Goal: Transaction & Acquisition: Purchase product/service

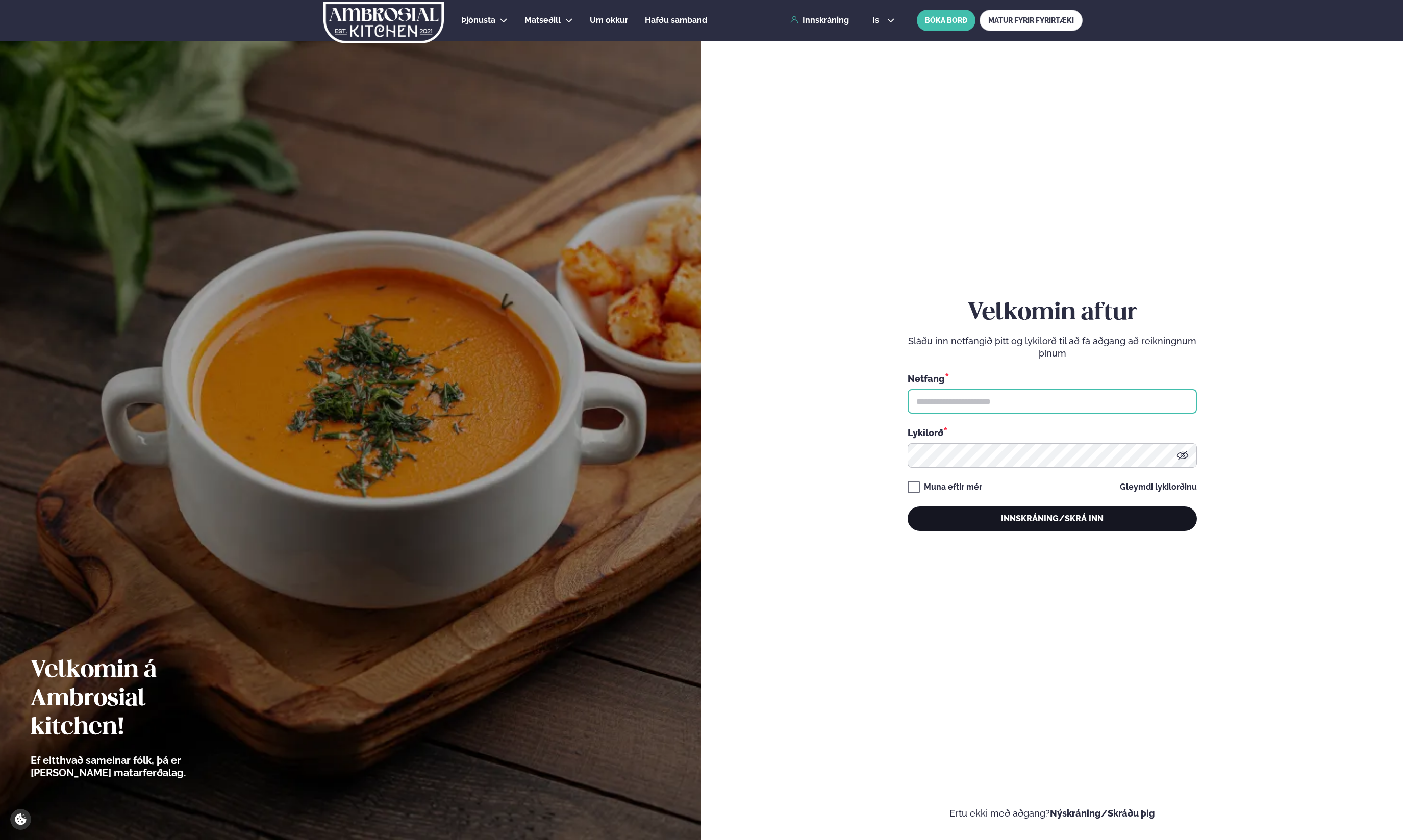
type input "**********"
click at [1032, 520] on button "Innskráning/Skrá inn" at bounding box center [1052, 519] width 289 height 25
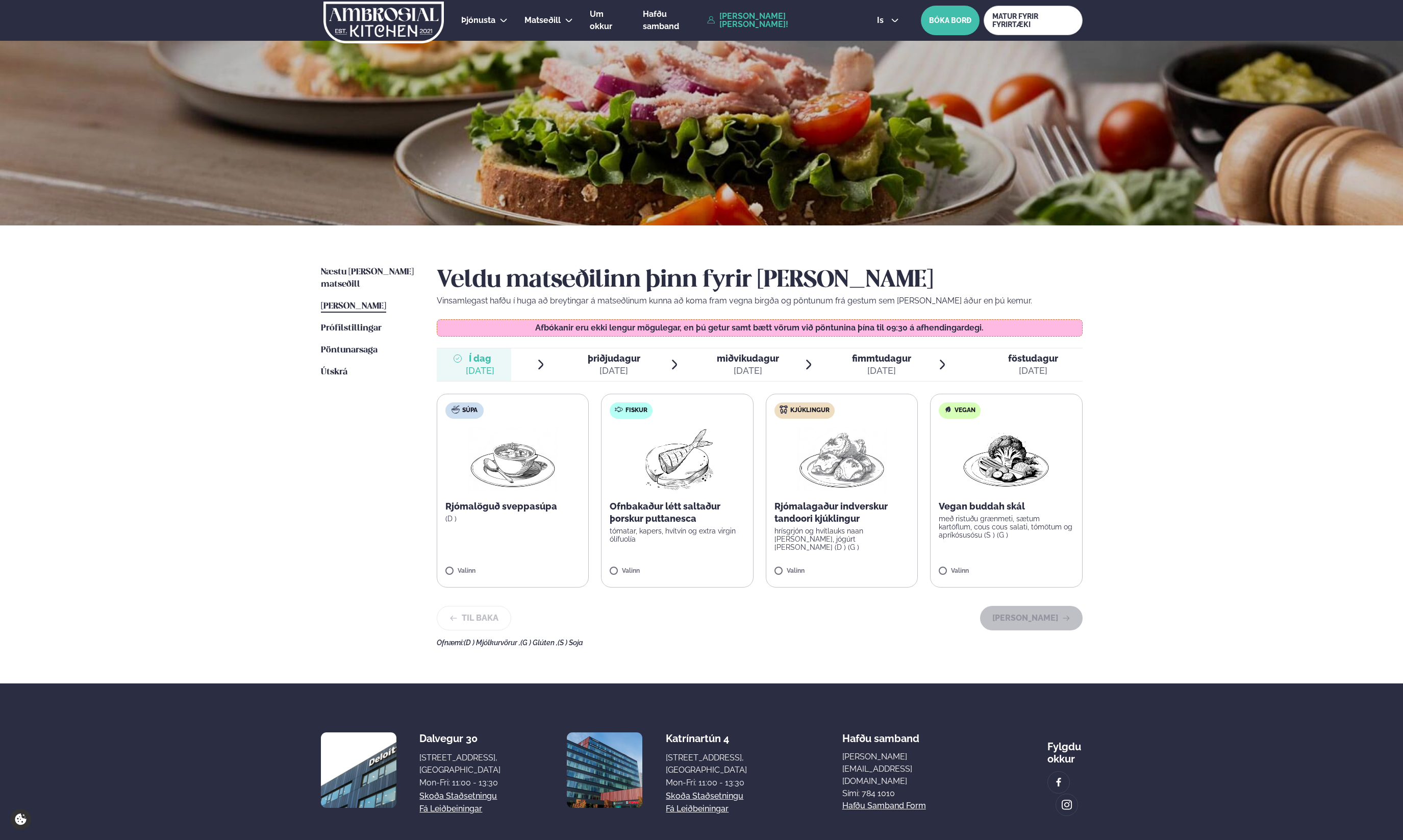
click at [613, 357] on span "þriðjudagur" at bounding box center [613, 358] width 53 height 11
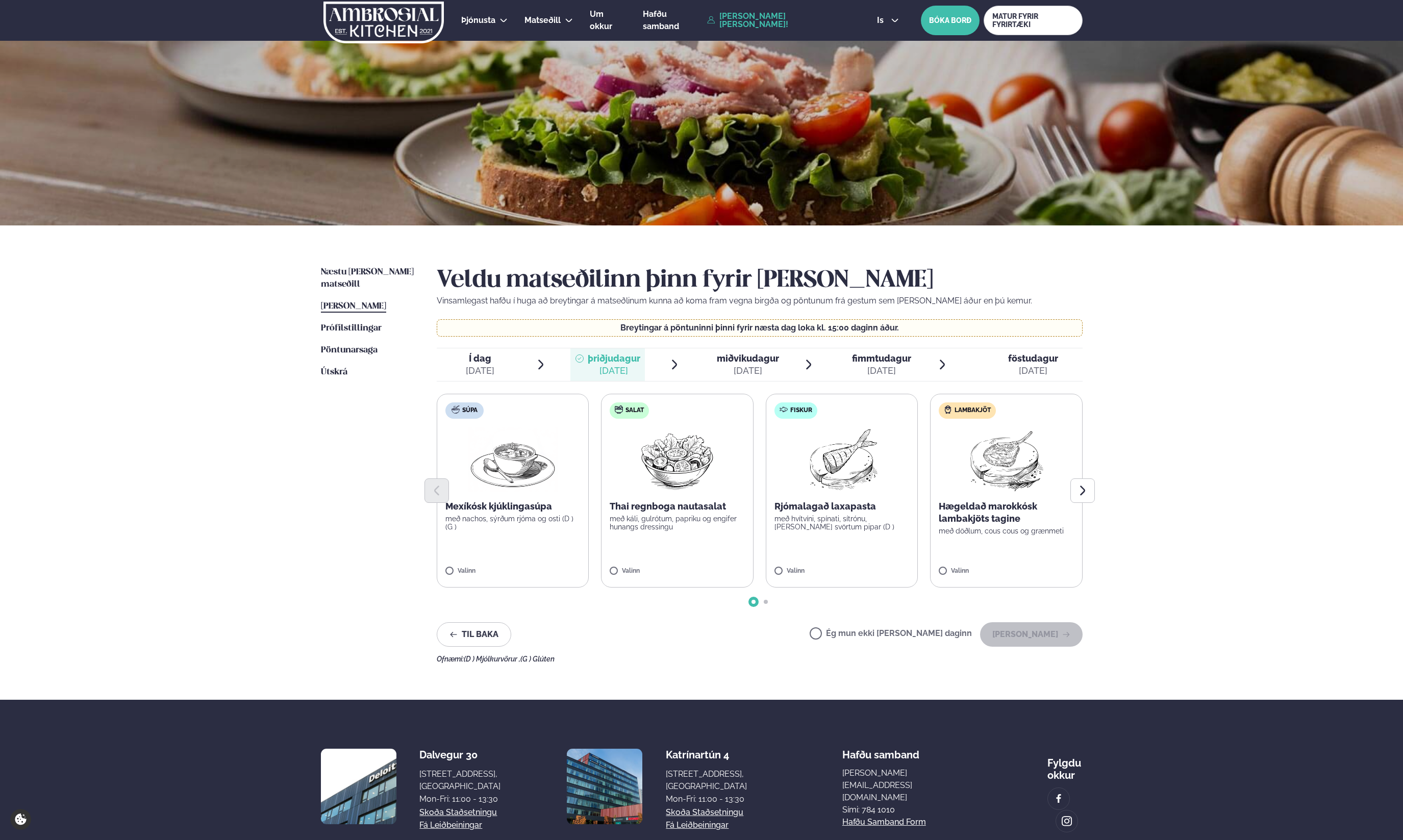
click at [1004, 516] on p "Hægeldað marokkósk lambakjöts tagine" at bounding box center [1006, 512] width 135 height 25
click at [1043, 633] on button "[PERSON_NAME]" at bounding box center [1032, 634] width 103 height 25
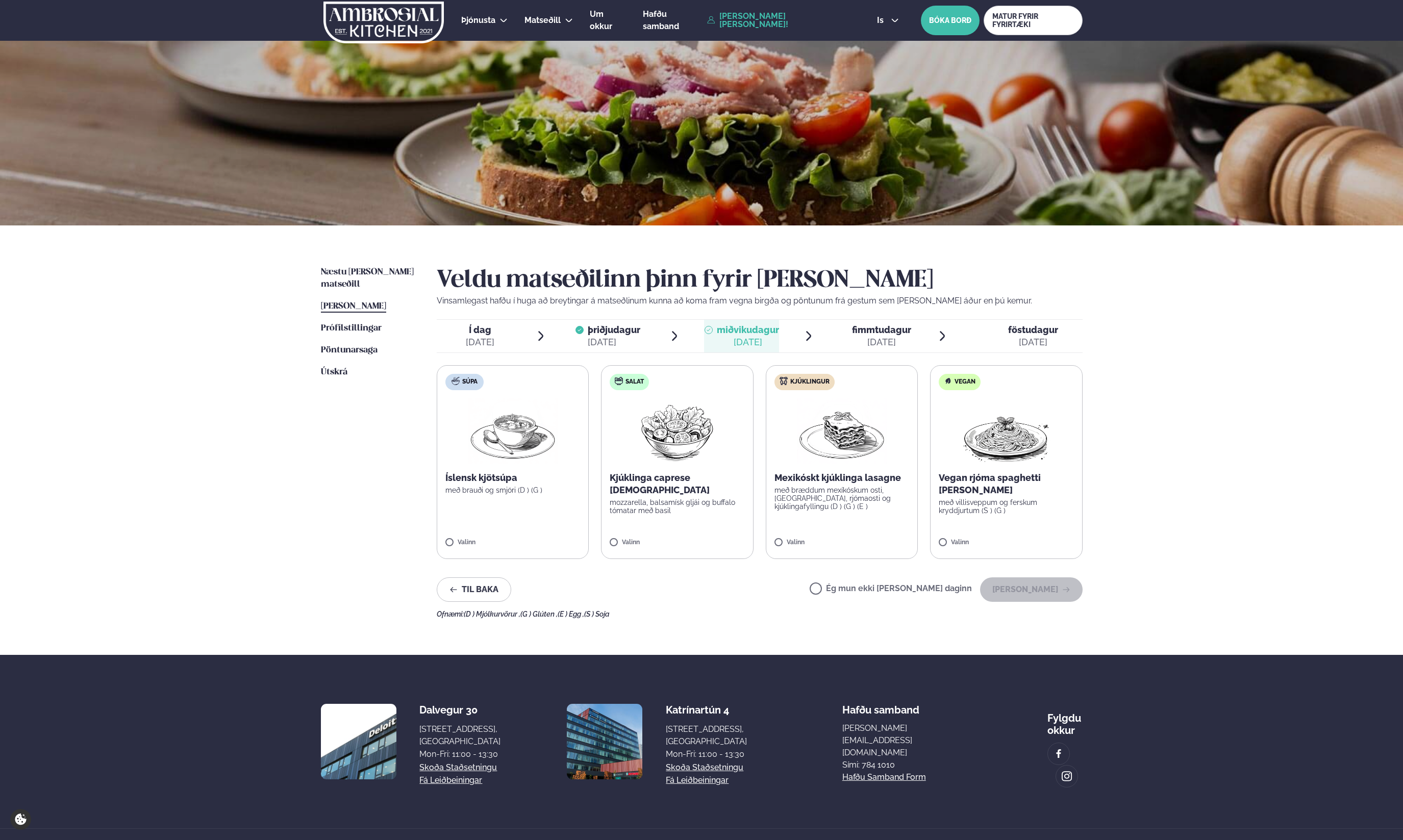
click at [829, 480] on p "Mexikóskt kjúklinga lasagne" at bounding box center [842, 478] width 135 height 12
click at [1052, 588] on button "[PERSON_NAME]" at bounding box center [1032, 589] width 103 height 25
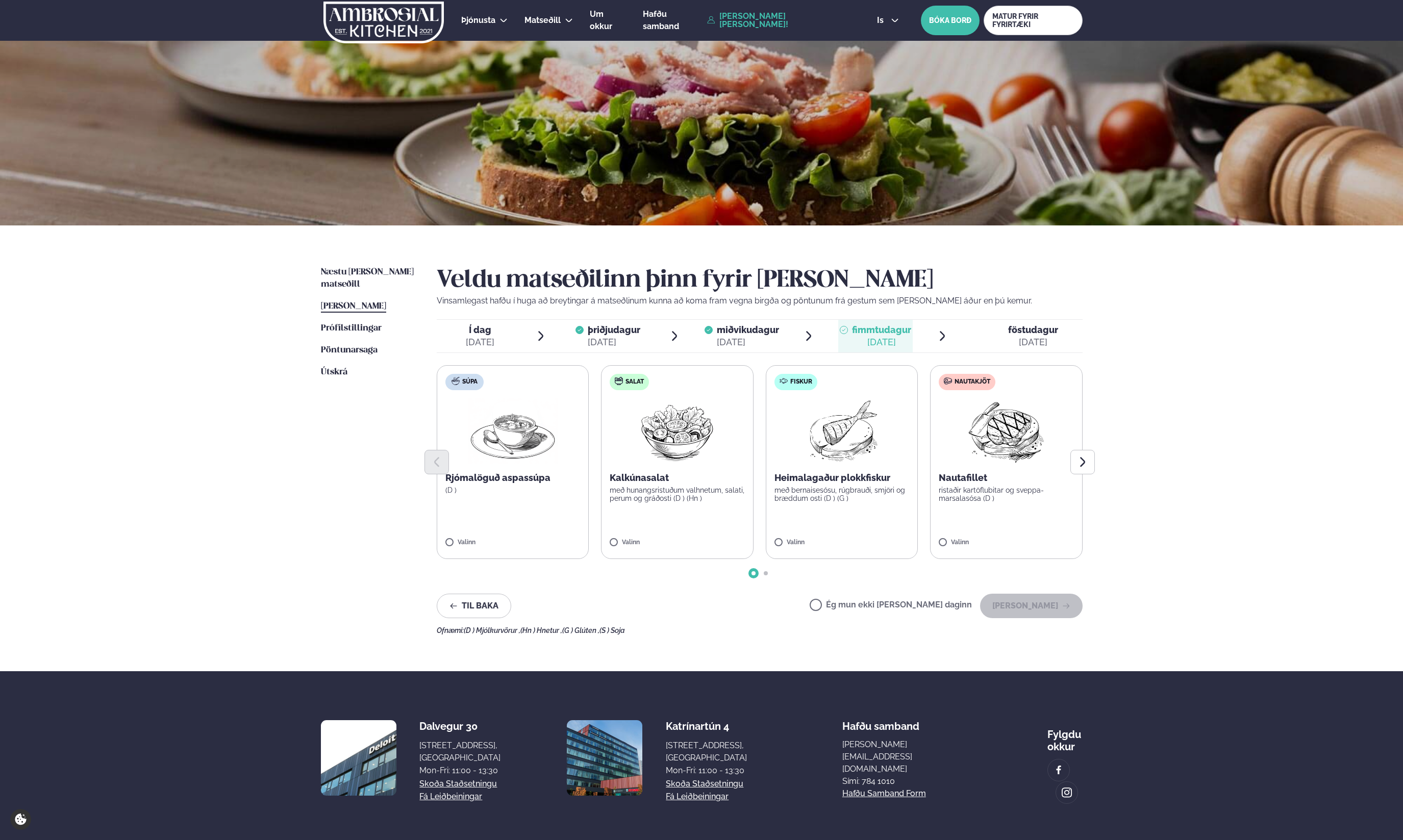
click at [848, 479] on p "Heimalagaður plokkfiskur" at bounding box center [842, 478] width 135 height 12
click at [1046, 604] on button "[PERSON_NAME]" at bounding box center [1032, 605] width 103 height 25
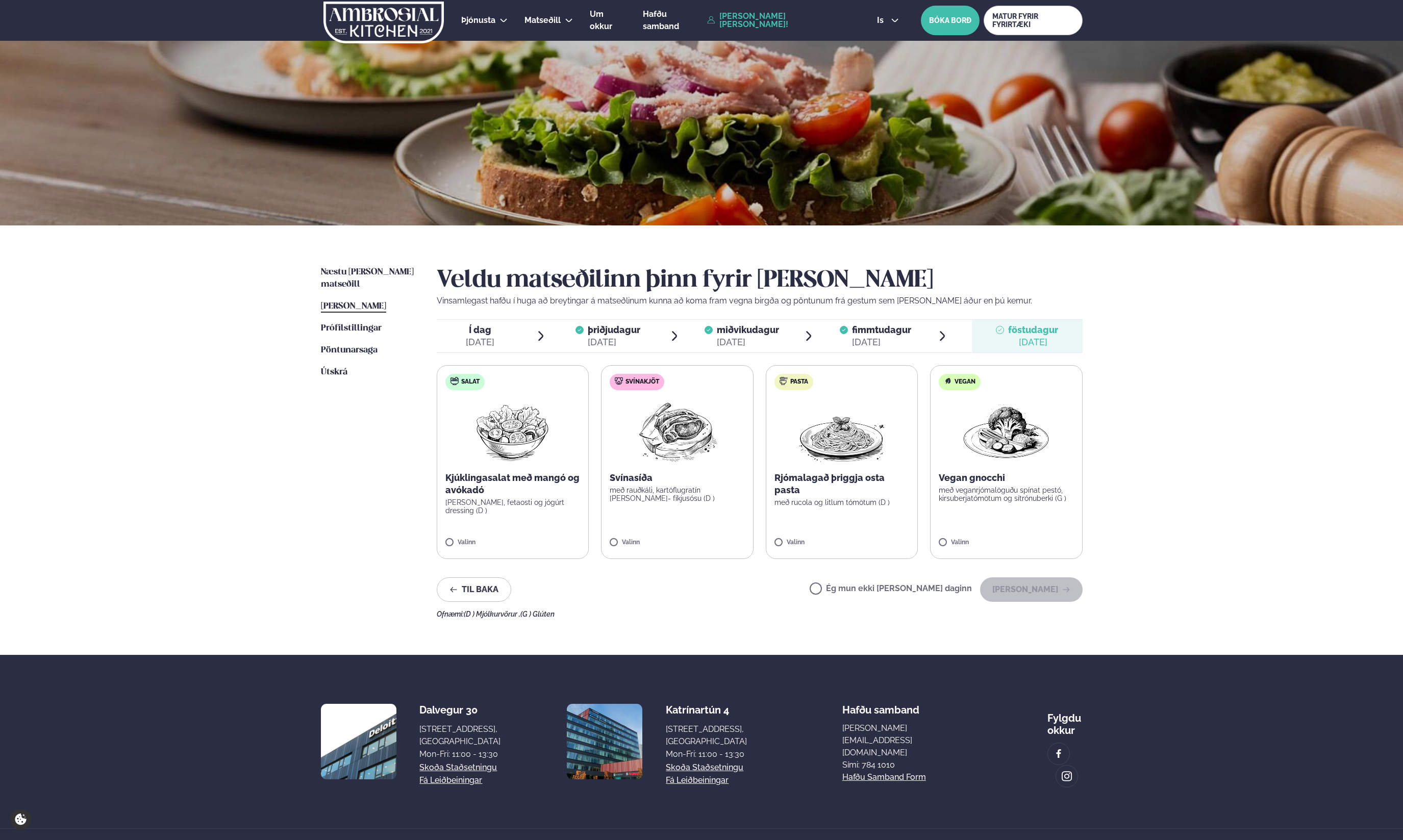
click at [643, 483] on p "Svínasíða" at bounding box center [677, 478] width 135 height 12
click at [615, 480] on p "Svínasíða" at bounding box center [677, 478] width 135 height 12
click at [800, 487] on p "Rjómalagað þriggja osta pasta" at bounding box center [842, 484] width 135 height 25
click at [647, 541] on icon at bounding box center [646, 537] width 10 height 10
click at [1034, 593] on button "[PERSON_NAME]" at bounding box center [1032, 589] width 103 height 25
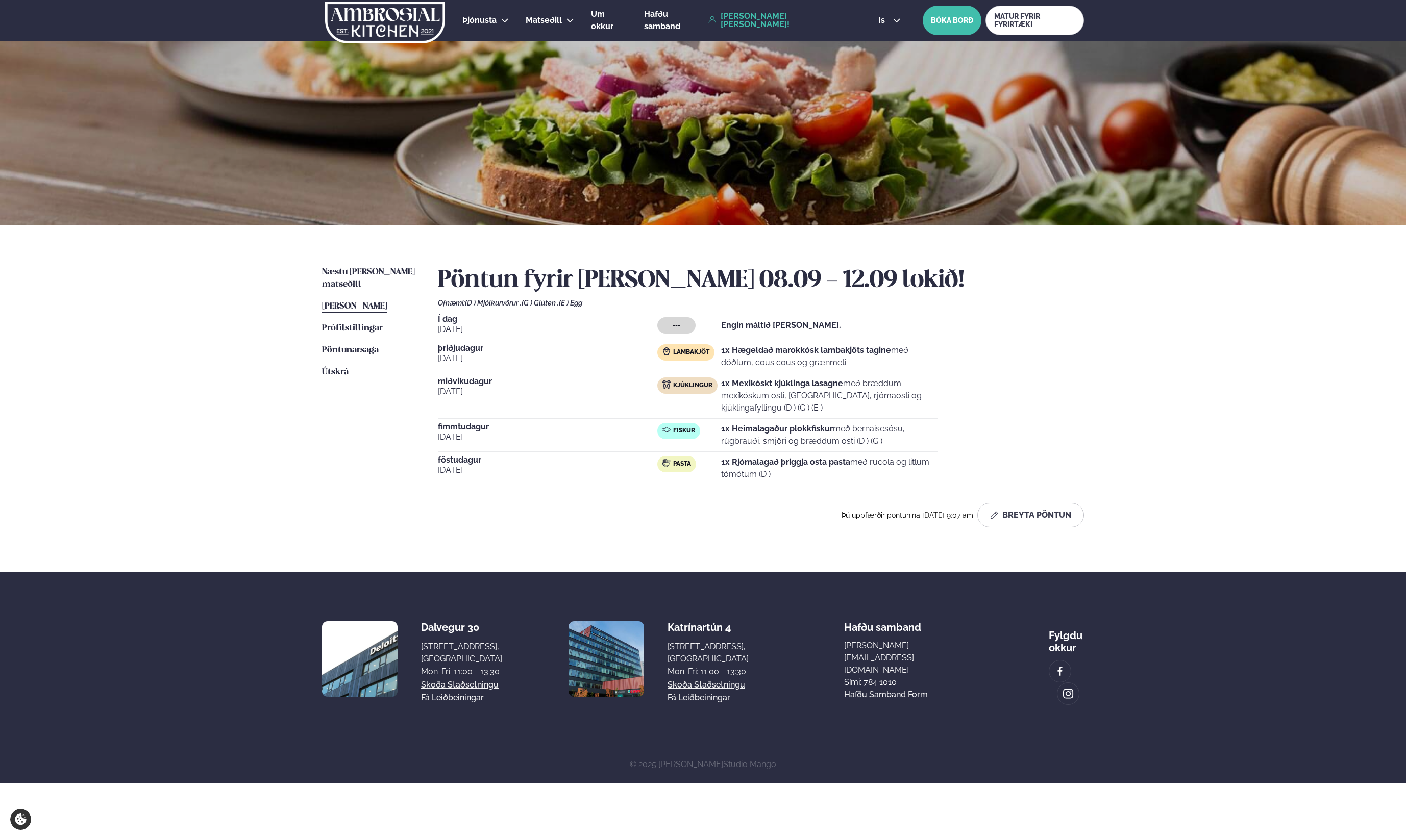
click at [86, 12] on div "Þjónusta Hádegismatur fyrir fyrirtæki Fyrirtækja veitingar Einkapartý Matseðill…" at bounding box center [703, 20] width 1406 height 41
